Goal: Download file/media

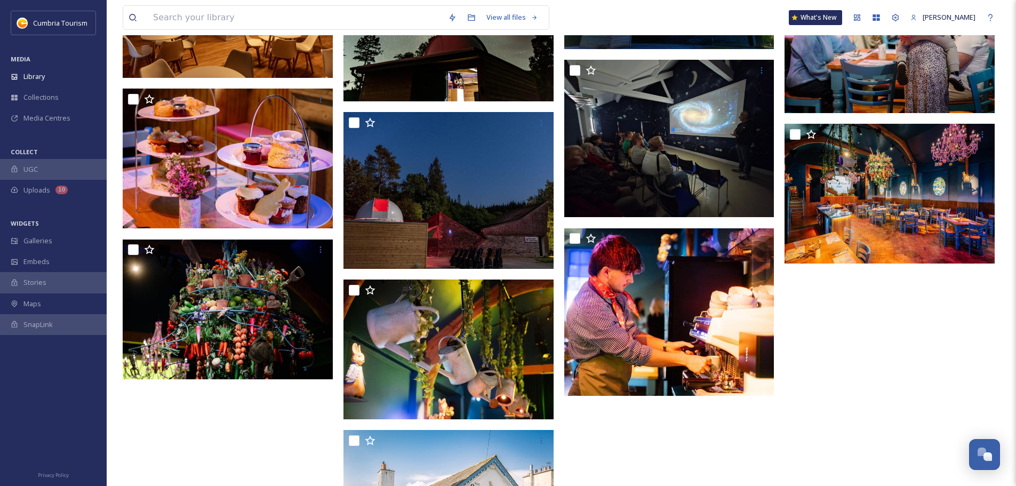
scroll to position [699, 0]
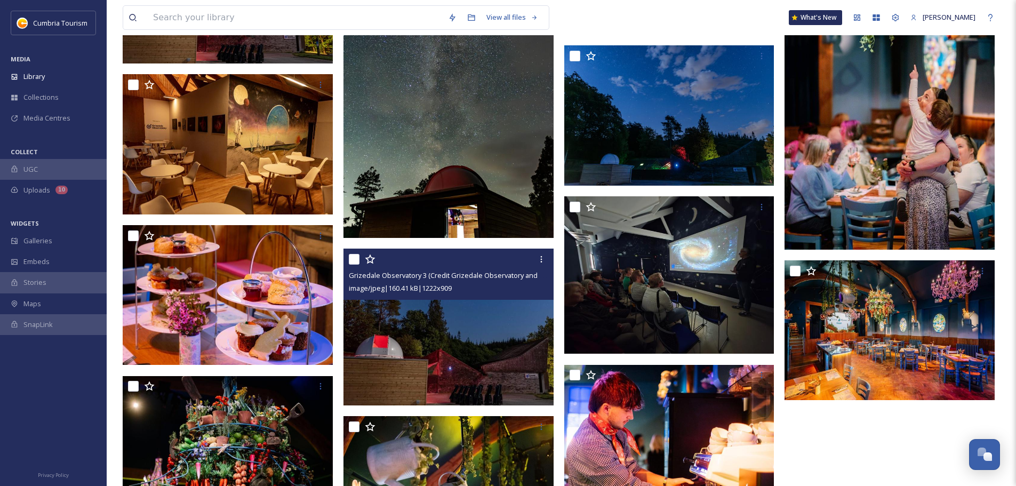
click at [472, 334] on img at bounding box center [449, 327] width 210 height 156
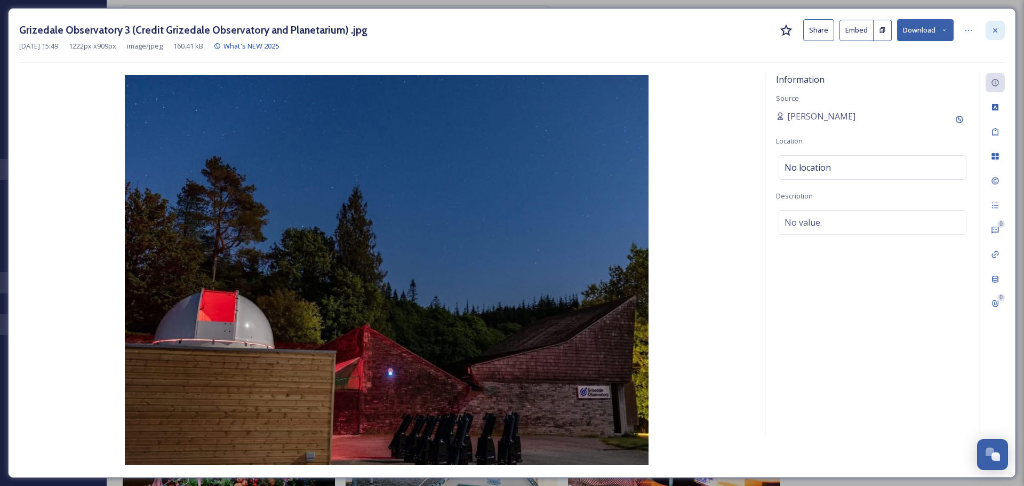
click at [997, 34] on icon at bounding box center [995, 30] width 9 height 9
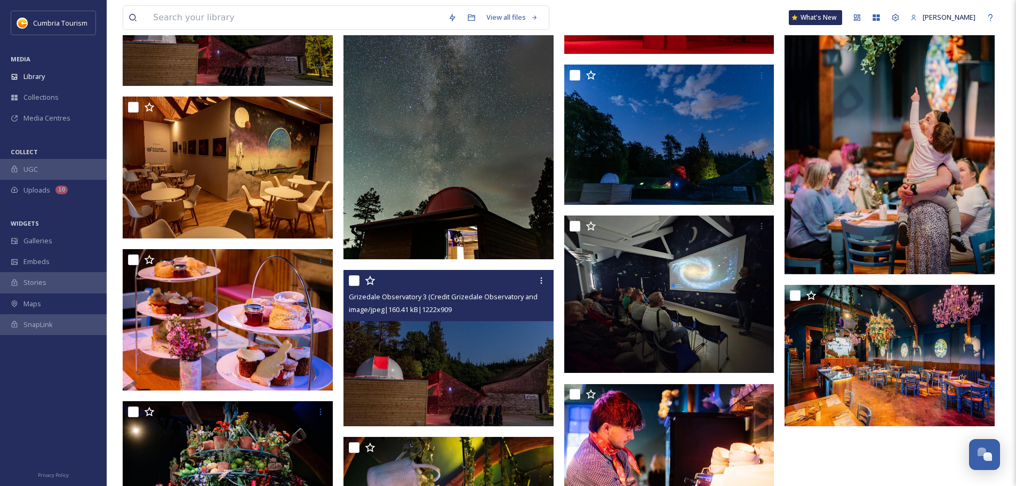
scroll to position [699, 0]
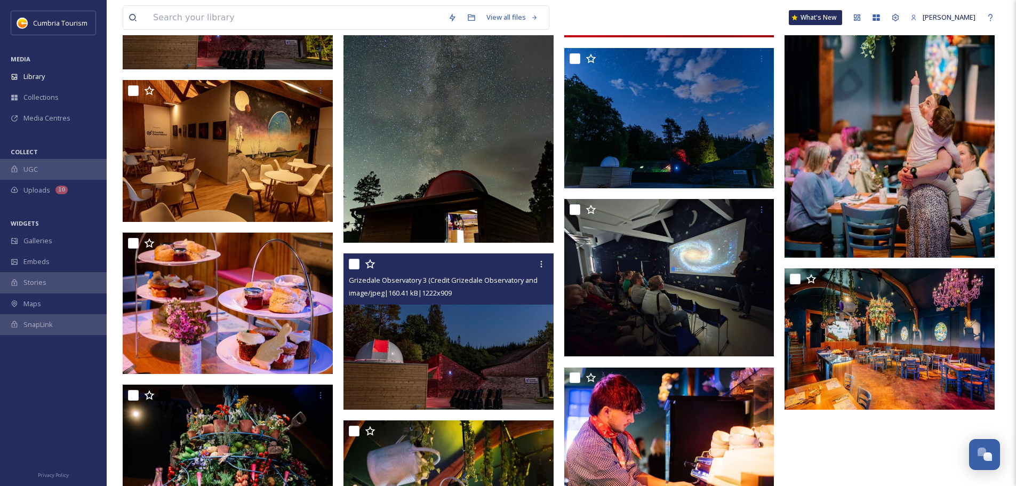
click at [489, 350] on img at bounding box center [449, 331] width 210 height 156
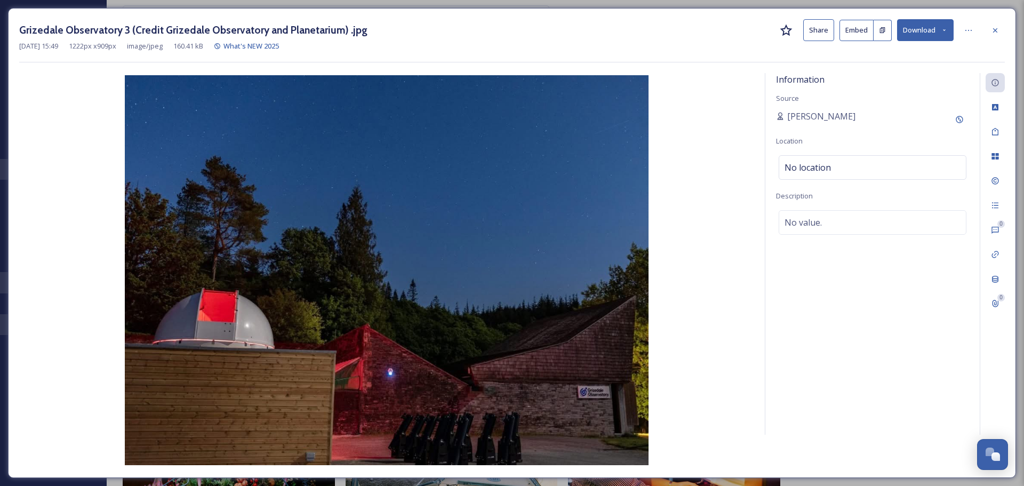
click at [920, 27] on button "Download" at bounding box center [925, 30] width 57 height 22
click at [915, 54] on span "Download Original (1222 x 909)" at bounding box center [897, 55] width 97 height 10
click at [942, 102] on div "Information Source [PERSON_NAME] Add Original Source Location No location Descr…" at bounding box center [873, 254] width 214 height 362
click at [949, 31] on button "Download" at bounding box center [925, 30] width 57 height 22
click at [910, 78] on span "Download Medium (1080 x 803)" at bounding box center [898, 75] width 99 height 10
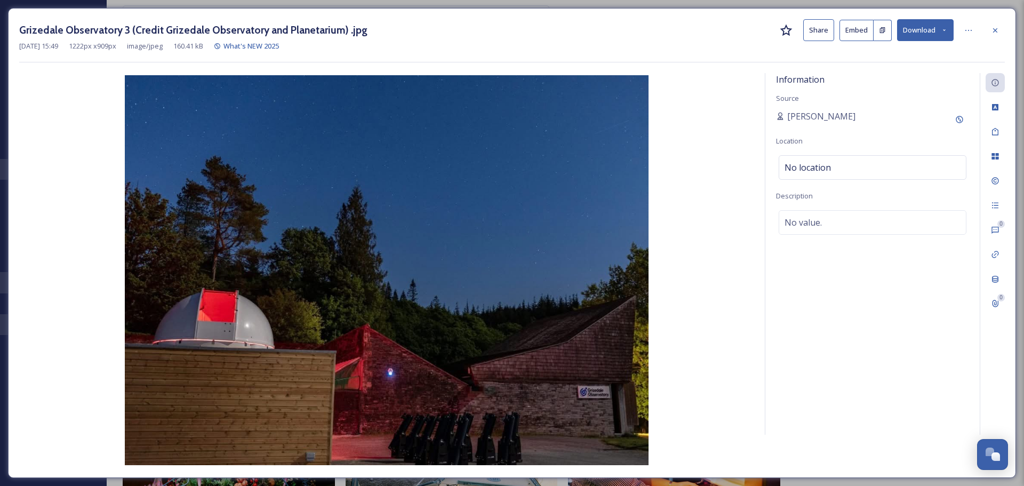
drag, startPoint x: 954, startPoint y: 1, endPoint x: 850, endPoint y: 245, distance: 266.1
click at [838, 257] on div "Information Source [PERSON_NAME] Location No location Description No value." at bounding box center [873, 254] width 214 height 362
click at [995, 32] on icon at bounding box center [995, 30] width 9 height 9
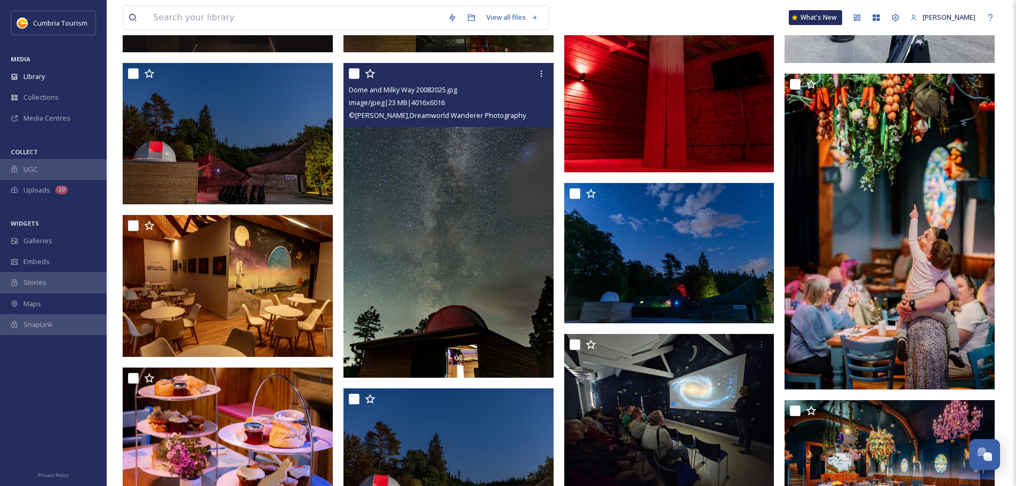
scroll to position [486, 0]
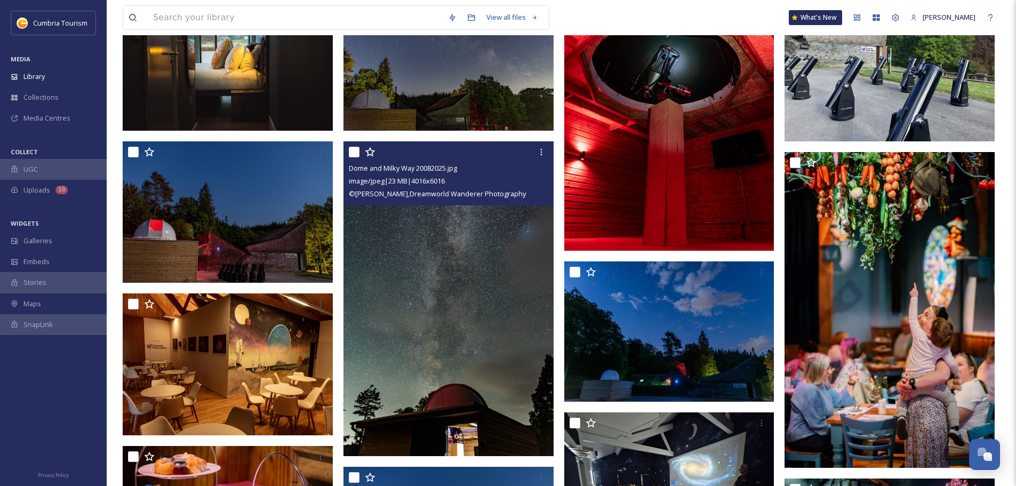
click at [453, 234] on img at bounding box center [449, 298] width 210 height 315
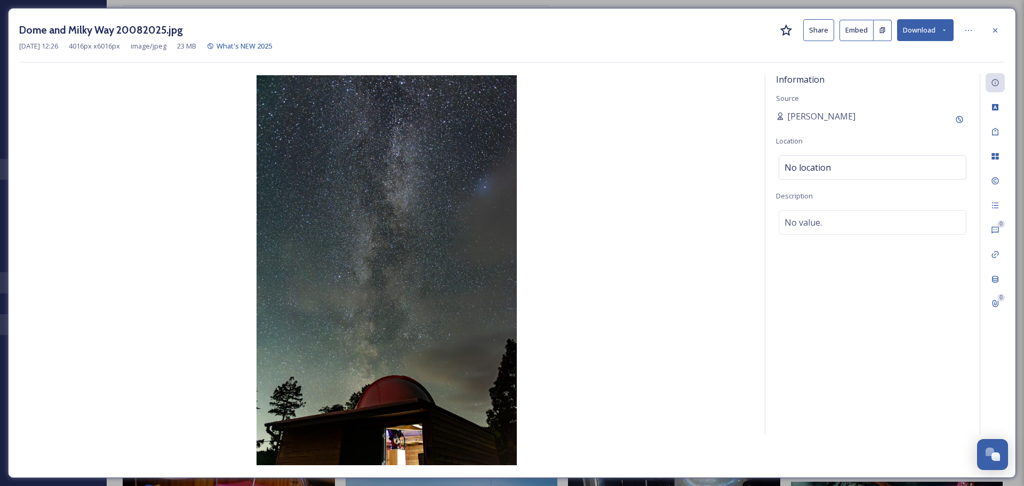
click at [928, 37] on button "Download" at bounding box center [925, 30] width 57 height 22
click at [920, 54] on span "Download Original (4016 x 6016)" at bounding box center [897, 55] width 101 height 10
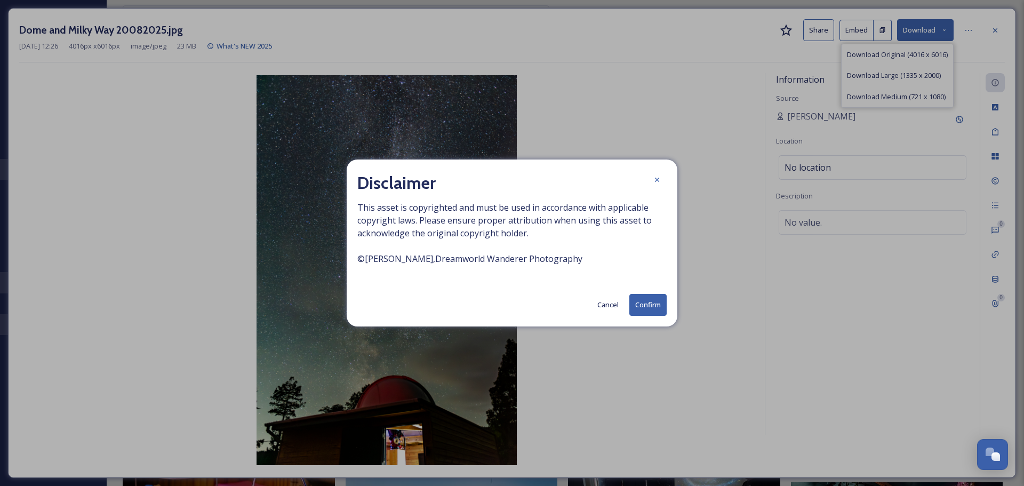
drag, startPoint x: 774, startPoint y: 285, endPoint x: 770, endPoint y: 281, distance: 6.4
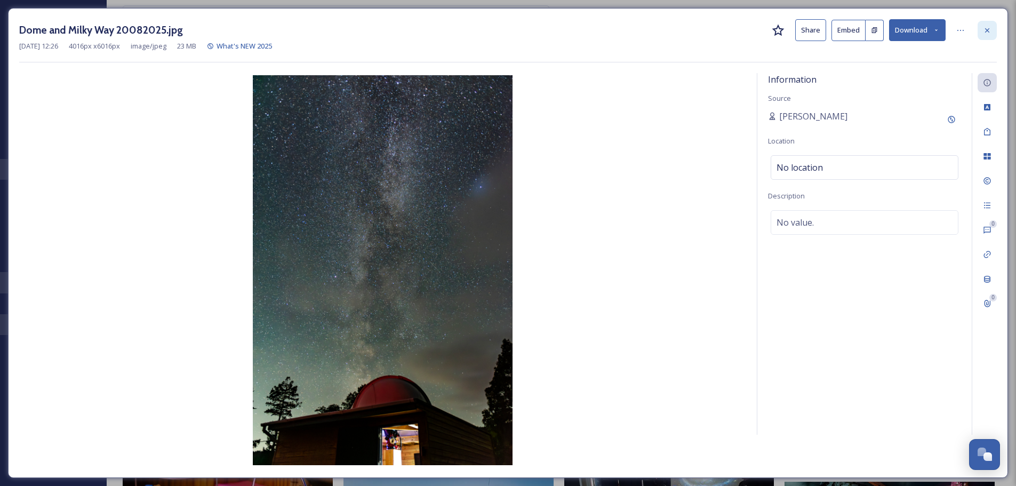
click at [984, 34] on icon at bounding box center [987, 30] width 9 height 9
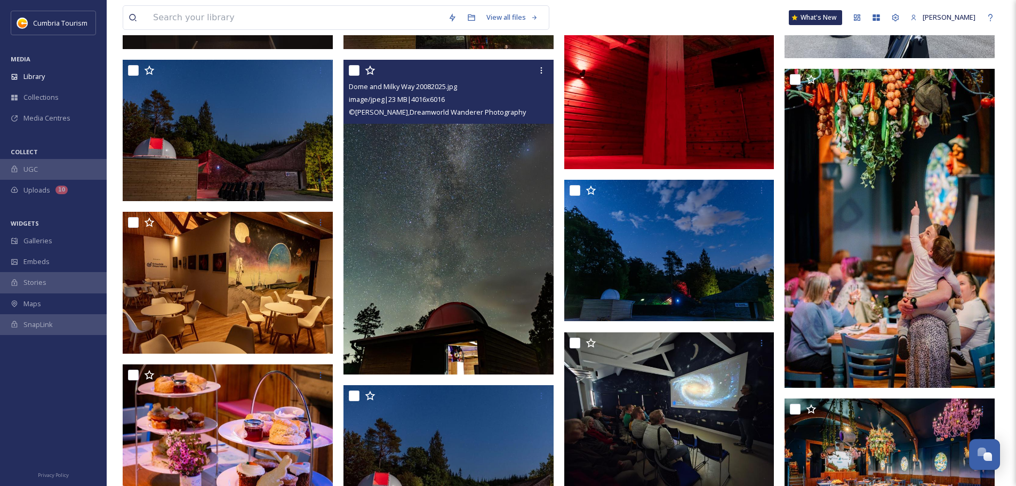
scroll to position [646, 0]
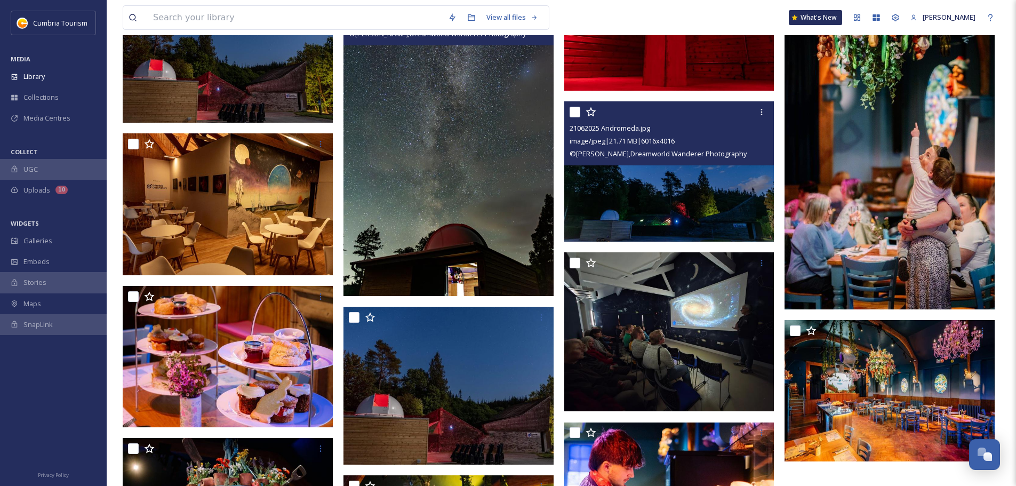
click at [683, 221] on img at bounding box center [669, 171] width 210 height 140
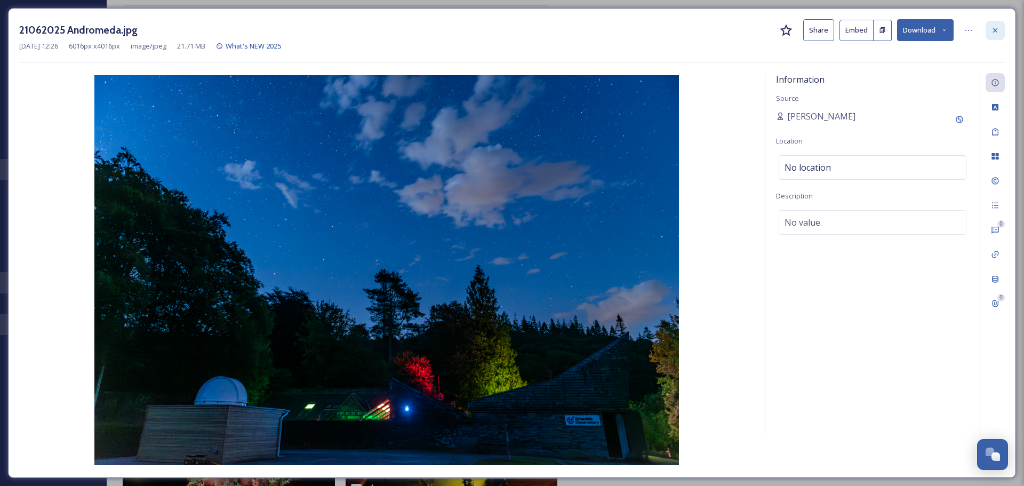
click at [994, 34] on icon at bounding box center [995, 30] width 9 height 9
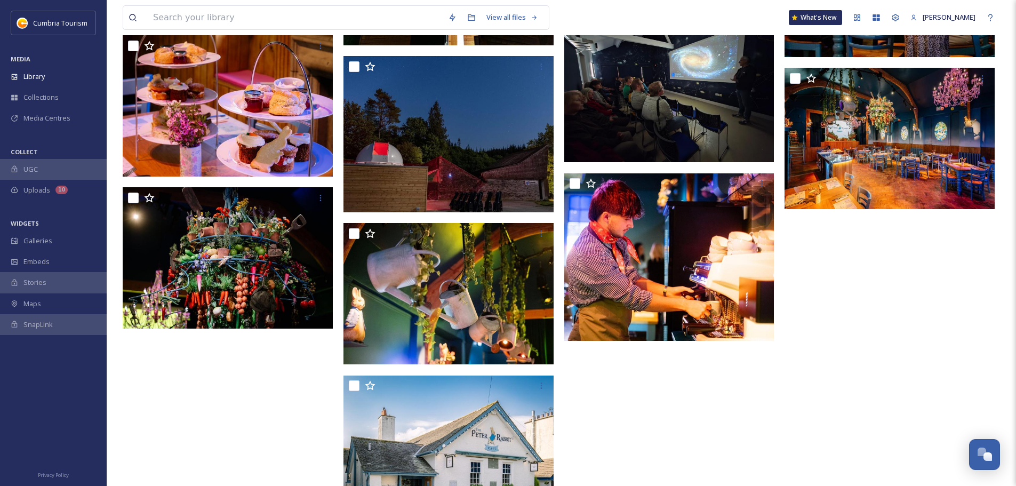
scroll to position [707, 0]
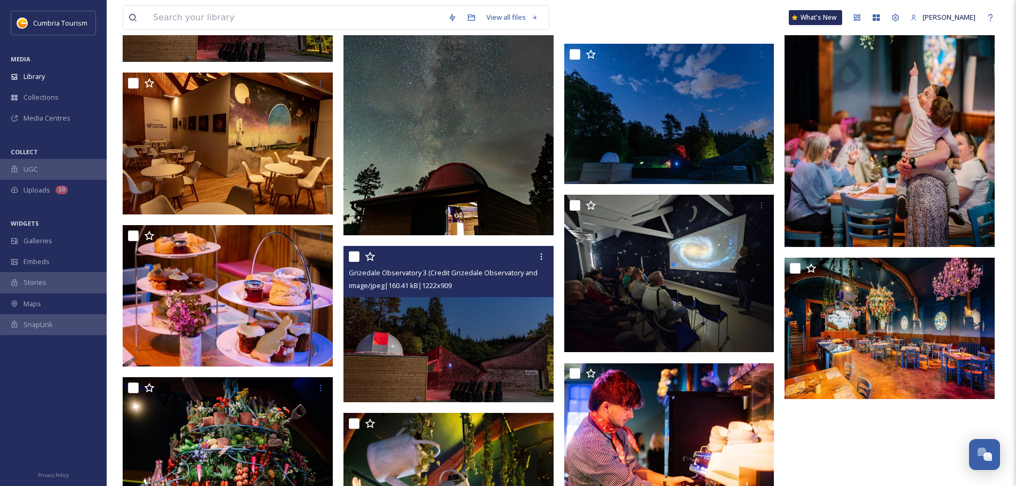
click at [527, 352] on img at bounding box center [449, 324] width 210 height 156
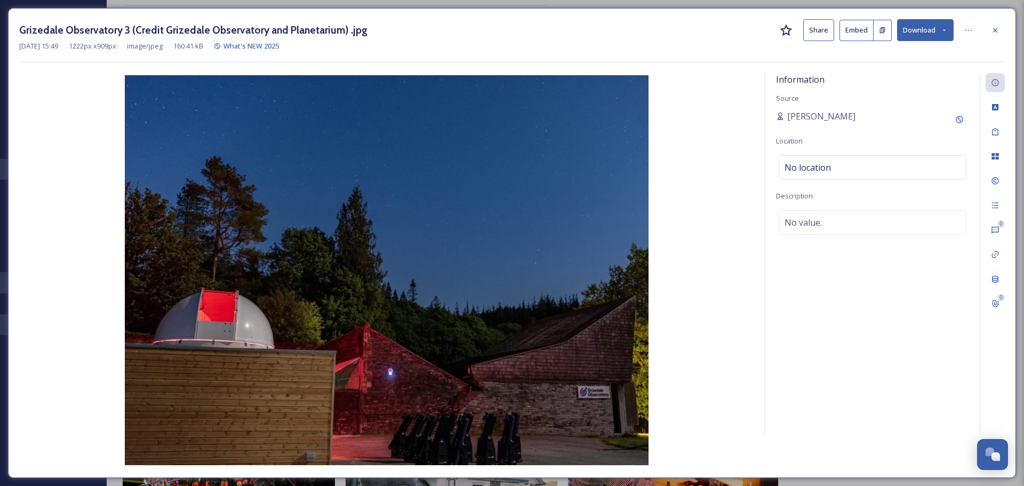
click at [931, 36] on button "Download" at bounding box center [925, 30] width 57 height 22
drag, startPoint x: 953, startPoint y: 1, endPoint x: 995, endPoint y: 34, distance: 53.2
click at [1007, 31] on div "Grizedale Observatory 3 (Credit Grizedale Observatory and Planetarium) .jpg Sha…" at bounding box center [512, 243] width 1008 height 470
click at [993, 34] on icon at bounding box center [995, 30] width 9 height 9
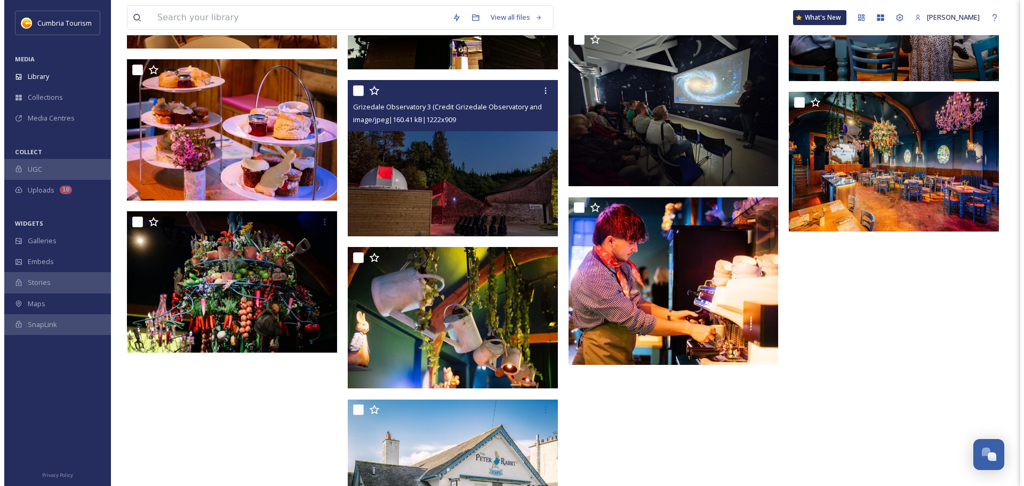
scroll to position [814, 0]
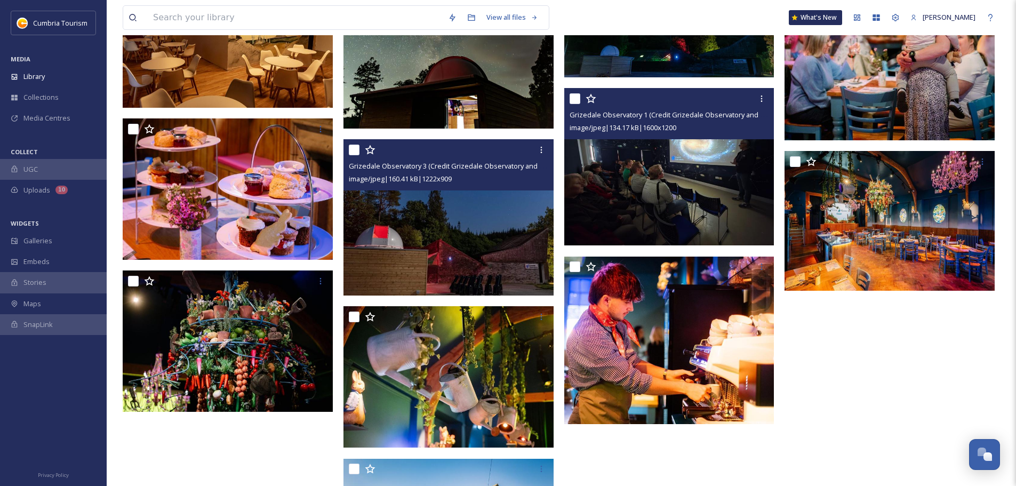
click at [721, 227] on img at bounding box center [669, 167] width 210 height 158
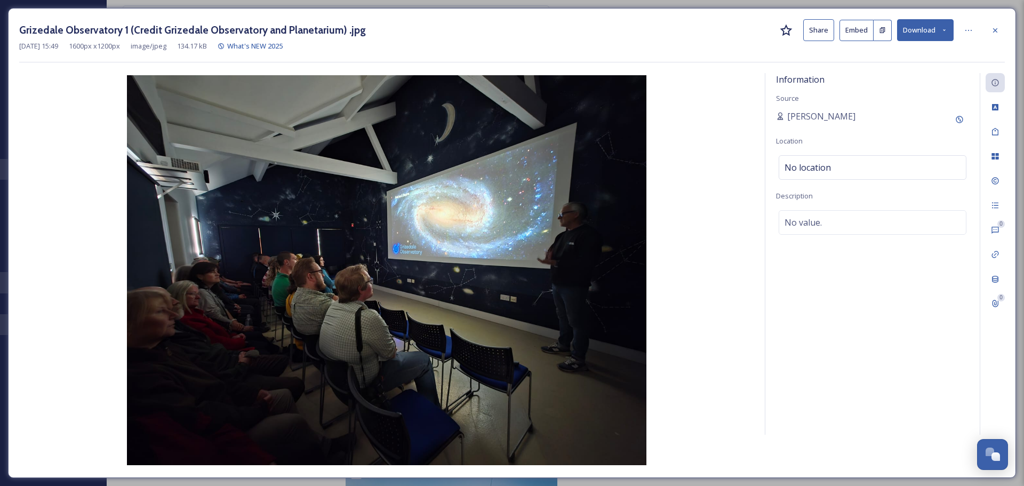
click at [944, 34] on button "Download" at bounding box center [925, 30] width 57 height 22
click at [930, 54] on span "Download Original (1600 x 1200)" at bounding box center [897, 55] width 101 height 10
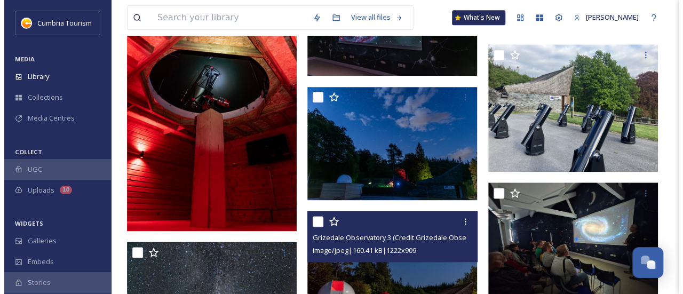
scroll to position [504, 0]
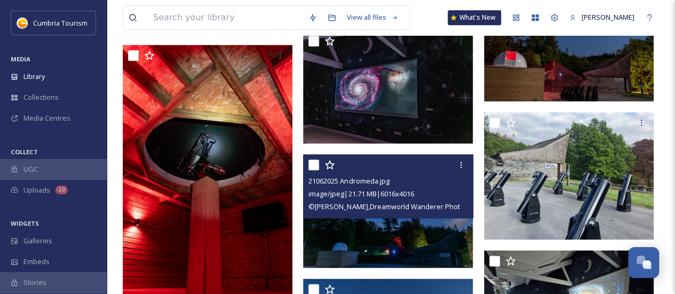
click at [394, 225] on img at bounding box center [388, 211] width 170 height 113
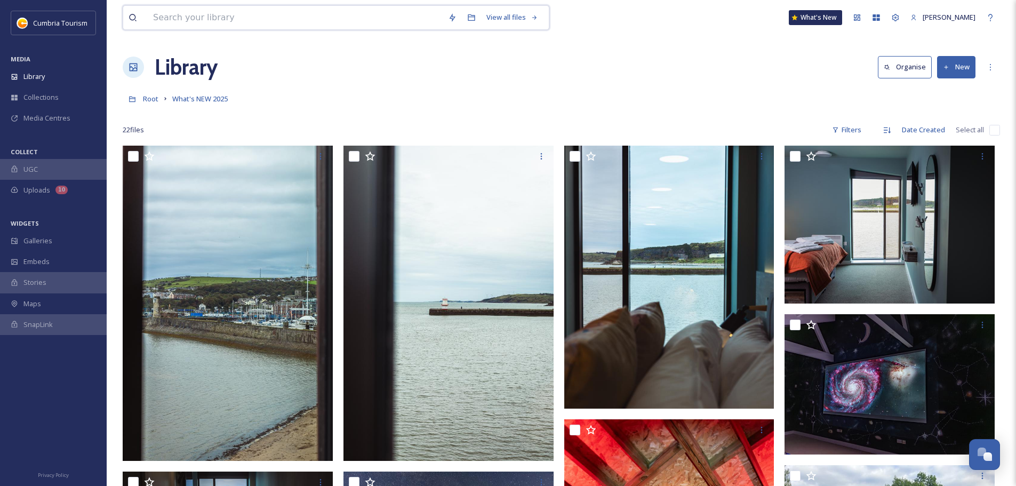
click at [274, 18] on input at bounding box center [295, 17] width 295 height 23
type input "dark skies"
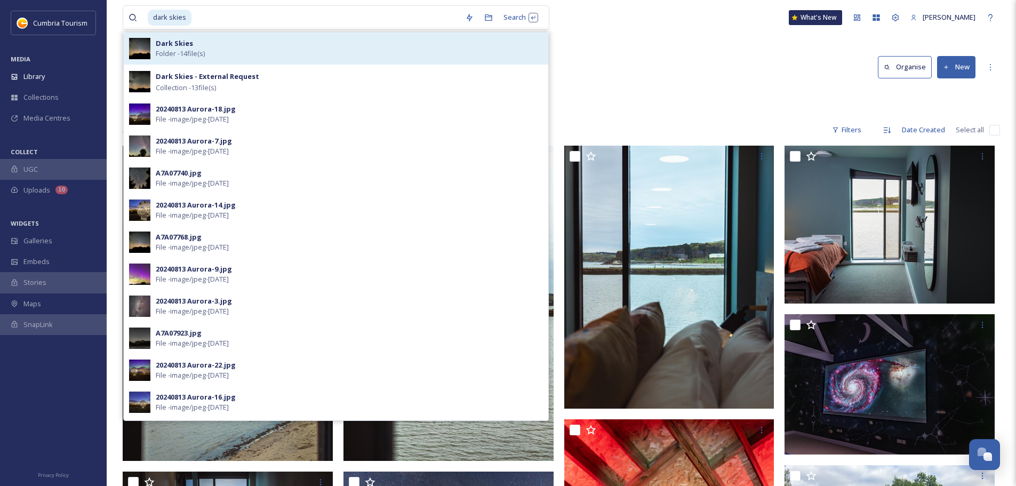
click at [218, 38] on div "Dark Skies Folder - 14 file(s)" at bounding box center [349, 48] width 387 height 20
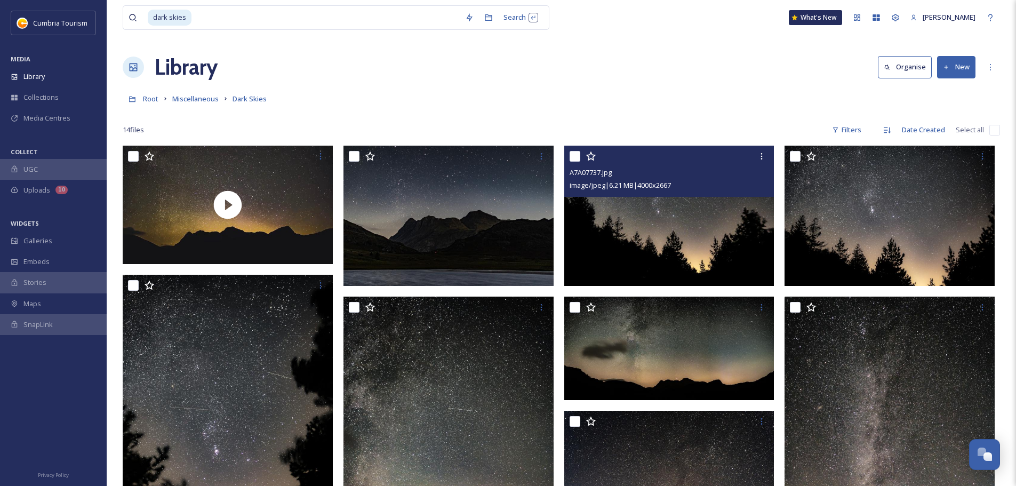
click at [702, 245] on img at bounding box center [669, 216] width 210 height 140
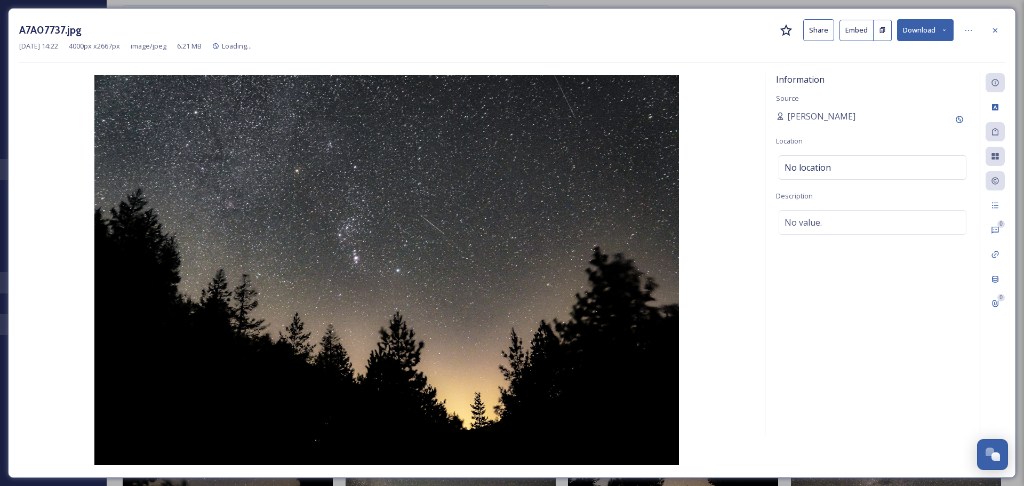
click at [923, 28] on button "Download" at bounding box center [925, 30] width 57 height 22
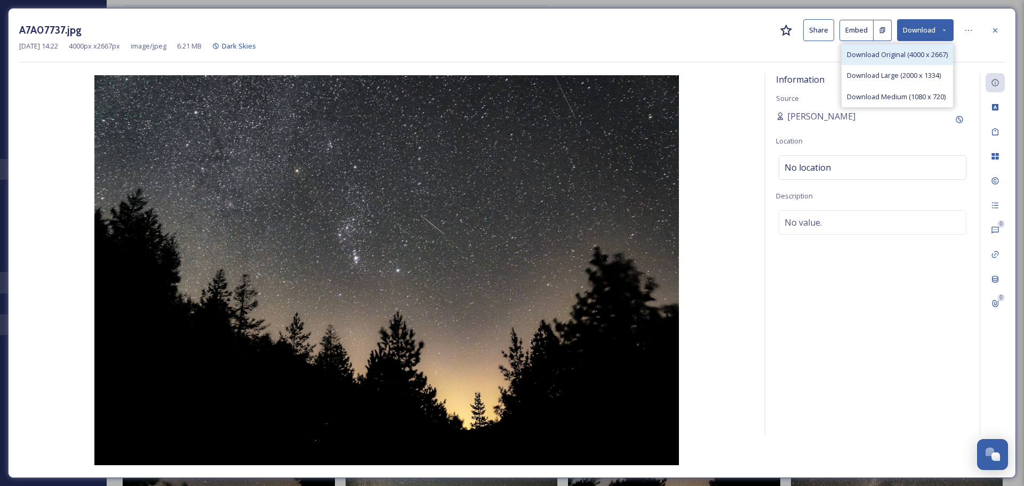
click at [911, 55] on span "Download Original (4000 x 2667)" at bounding box center [897, 55] width 101 height 10
click at [914, 33] on button "Download" at bounding box center [925, 30] width 57 height 22
click at [902, 79] on span "Download Large (2000 x 1334)" at bounding box center [894, 75] width 94 height 10
